Goal: Task Accomplishment & Management: Complete application form

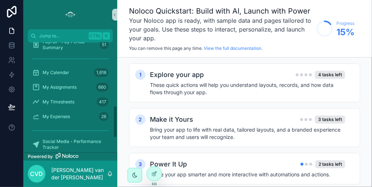
scroll to position [190, 0]
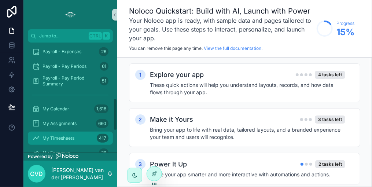
click at [66, 135] on span "My Timesheets" at bounding box center [59, 138] width 32 height 6
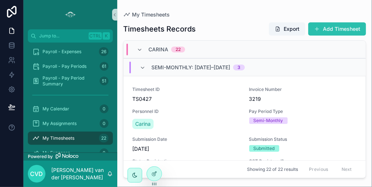
click at [337, 31] on button "Add Timesheet" at bounding box center [337, 28] width 58 height 13
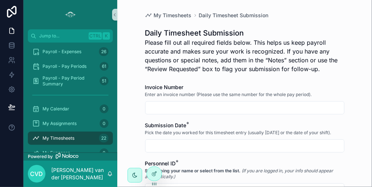
click at [186, 110] on input "scrollable content" at bounding box center [244, 108] width 199 height 10
drag, startPoint x: 158, startPoint y: 108, endPoint x: 125, endPoint y: 109, distance: 32.6
click at [126, 108] on div "My Timesheets Daily Timesheet Submission Daily Timesheet Submission Please fill…" at bounding box center [244, 93] width 255 height 187
type input "****"
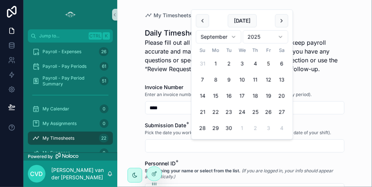
click at [269, 63] on button "5" at bounding box center [268, 63] width 13 height 13
type input "********"
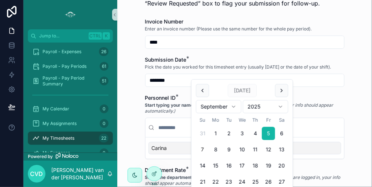
scroll to position [73, 0]
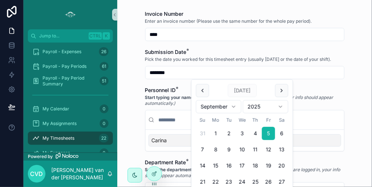
click at [171, 136] on div "Carina" at bounding box center [244, 140] width 193 height 12
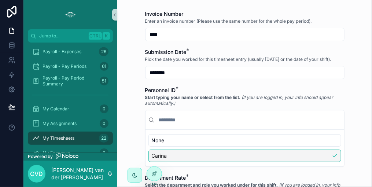
click at [167, 155] on div "Carina" at bounding box center [244, 155] width 193 height 12
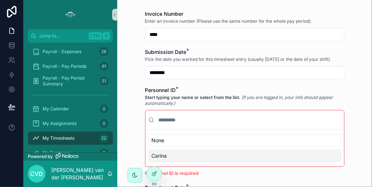
click at [170, 153] on div "Carina" at bounding box center [244, 155] width 193 height 12
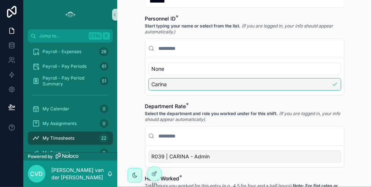
scroll to position [147, 0]
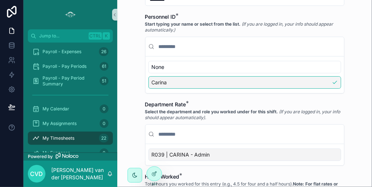
click at [173, 153] on span "R039 | CARINA - Admin" at bounding box center [181, 154] width 58 height 7
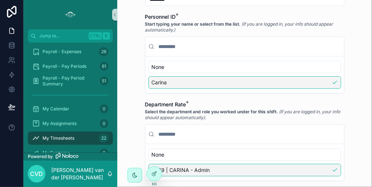
click at [174, 167] on span "R039 | CARINA - Admin" at bounding box center [181, 169] width 58 height 7
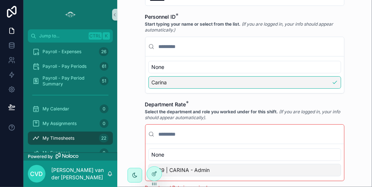
scroll to position [220, 0]
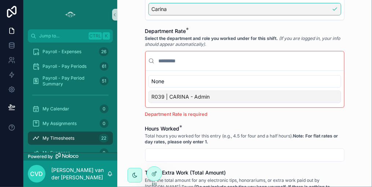
click at [189, 95] on span "R039 | CARINA - Admin" at bounding box center [181, 96] width 58 height 7
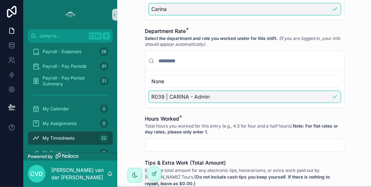
click at [170, 142] on input "scrollable content" at bounding box center [244, 145] width 199 height 10
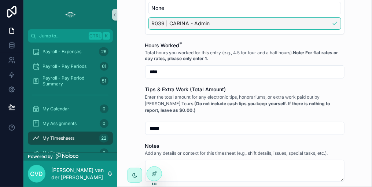
scroll to position [330, 0]
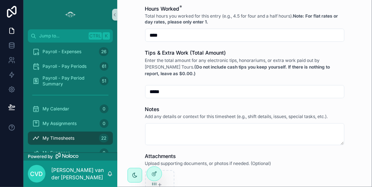
type input "****"
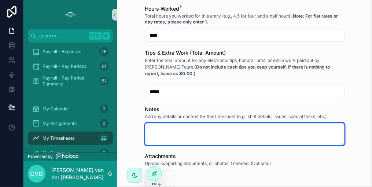
click at [152, 125] on textarea "scrollable content" at bounding box center [244, 134] width 199 height 22
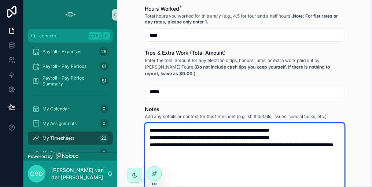
click at [158, 136] on textarea "**********" at bounding box center [244, 177] width 199 height 109
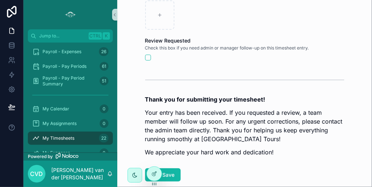
scroll to position [625, 0]
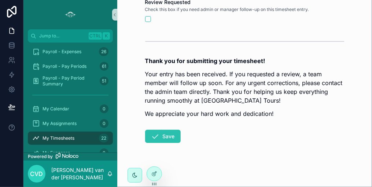
type textarea "**********"
click at [168, 133] on button "Save" at bounding box center [163, 136] width 36 height 13
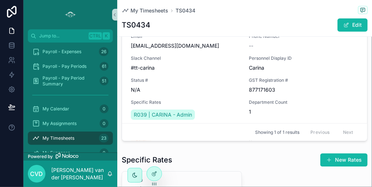
scroll to position [550, 0]
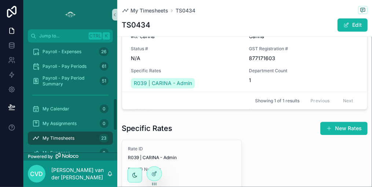
click at [77, 137] on div "My Timesheets 23" at bounding box center [70, 138] width 76 height 12
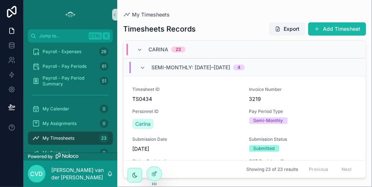
click at [240, 67] on div "4" at bounding box center [238, 67] width 3 height 6
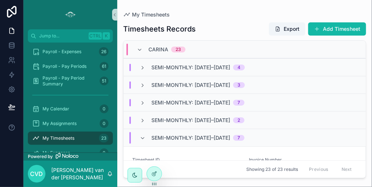
click at [240, 66] on div "4" at bounding box center [238, 67] width 3 height 6
